Goal: Task Accomplishment & Management: Use online tool/utility

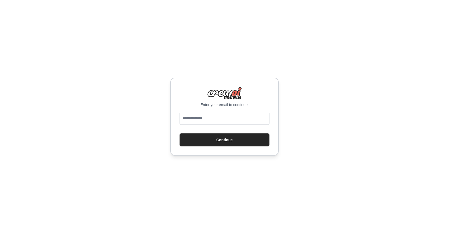
click at [101, 96] on div "Enter your email to continue. Continue" at bounding box center [224, 116] width 449 height 233
click at [204, 120] on input "email" at bounding box center [224, 118] width 90 height 13
click at [157, 112] on div "Enter your email to continue. Continue" at bounding box center [224, 116] width 449 height 233
click at [212, 118] on input "email" at bounding box center [224, 118] width 90 height 13
type input "**********"
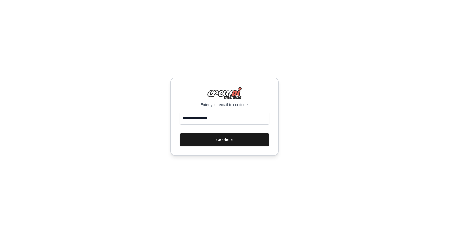
click at [222, 140] on button "Continue" at bounding box center [224, 139] width 90 height 13
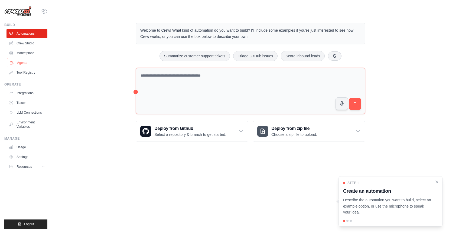
click at [24, 64] on link "Agents" at bounding box center [27, 62] width 41 height 9
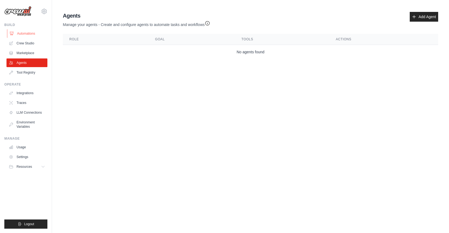
click at [24, 33] on link "Automations" at bounding box center [27, 33] width 41 height 9
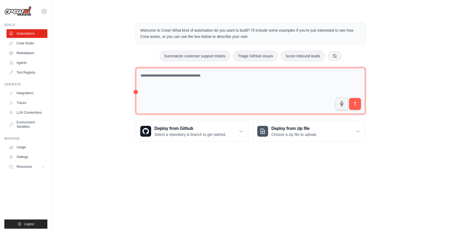
click at [156, 74] on textarea at bounding box center [250, 91] width 229 height 47
